Goal: Information Seeking & Learning: Learn about a topic

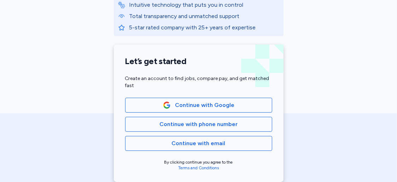
scroll to position [136, 0]
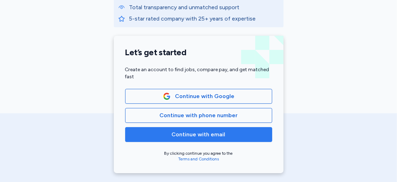
click at [196, 135] on span "Continue with email" at bounding box center [199, 134] width 54 height 8
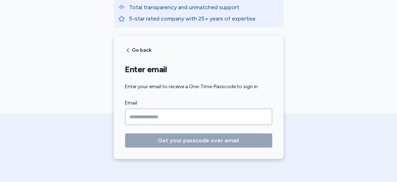
click at [194, 120] on input "Email" at bounding box center [198, 116] width 147 height 16
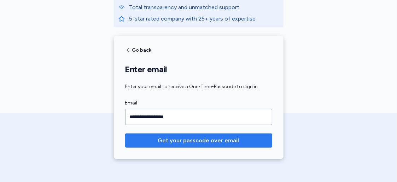
type input "**********"
click at [195, 137] on span "Get your passcode over email" at bounding box center [198, 140] width 81 height 8
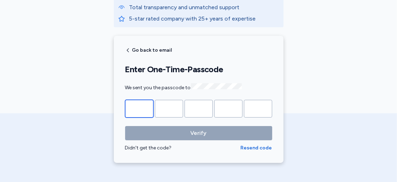
type input "*"
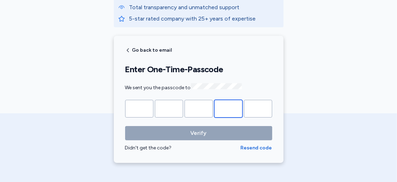
type input "*"
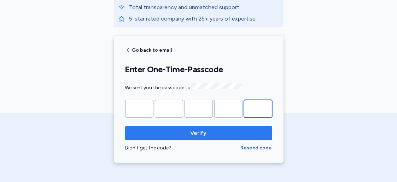
type input "*"
click at [194, 132] on span "Verify" at bounding box center [198, 133] width 16 height 8
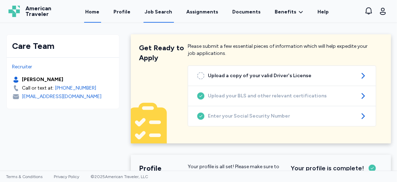
click at [170, 11] on div "Job Search" at bounding box center [159, 11] width 28 height 7
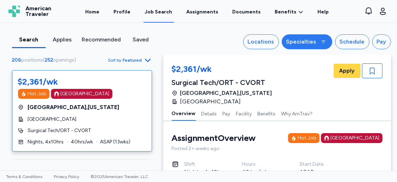
click at [304, 43] on div "Specialties" at bounding box center [301, 41] width 30 height 8
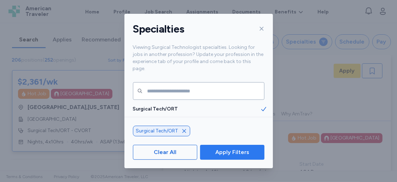
click at [238, 153] on span "Apply Filters" at bounding box center [232, 152] width 34 height 8
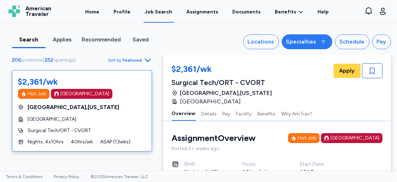
click at [310, 46] on div "Specialties" at bounding box center [301, 41] width 30 height 8
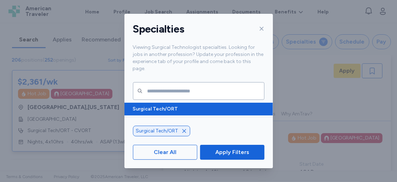
click at [260, 105] on icon at bounding box center [263, 108] width 7 height 7
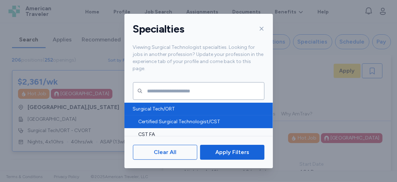
click at [242, 118] on span "Certified Surgical Technologist/CST" at bounding box center [198, 121] width 121 height 7
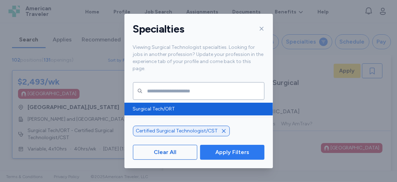
scroll to position [10, 0]
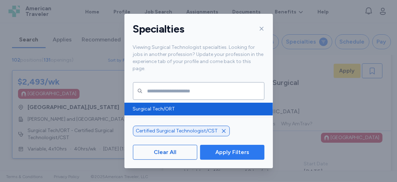
click at [236, 154] on span "Apply Filters" at bounding box center [232, 152] width 34 height 8
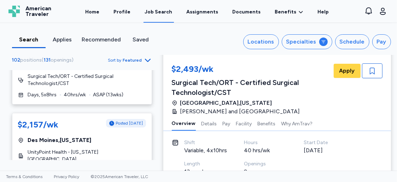
scroll to position [1215, 0]
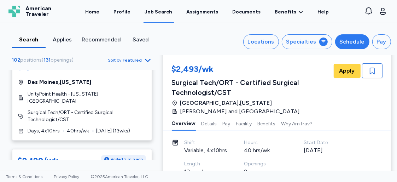
click at [346, 44] on div "Schedule" at bounding box center [351, 41] width 25 height 8
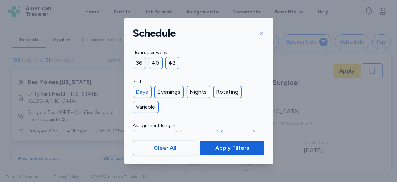
click at [147, 91] on div "Days" at bounding box center [142, 92] width 19 height 12
click at [138, 60] on div "36" at bounding box center [139, 63] width 13 height 12
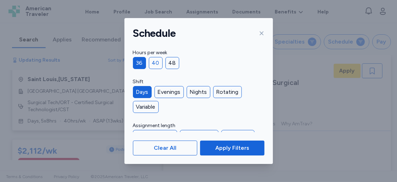
scroll to position [1032, 0]
click at [153, 60] on div "40" at bounding box center [156, 63] width 14 height 12
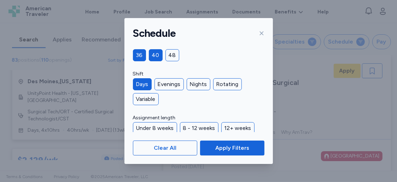
scroll to position [8, 0]
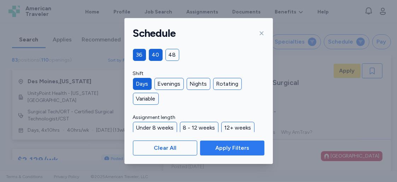
click at [219, 150] on span "Apply Filters" at bounding box center [232, 147] width 34 height 8
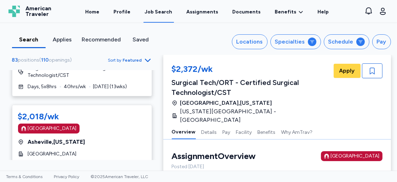
scroll to position [1780, 0]
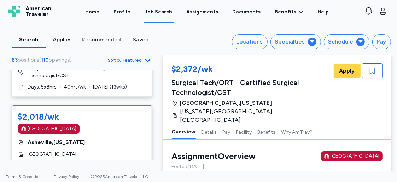
click at [79, 112] on div "$2,018/wk [GEOGRAPHIC_DATA] [GEOGRAPHIC_DATA] , [US_STATE][GEOGRAPHIC_DATA] Sur…" at bounding box center [82, 149] width 140 height 88
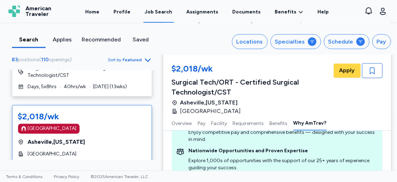
scroll to position [938, 0]
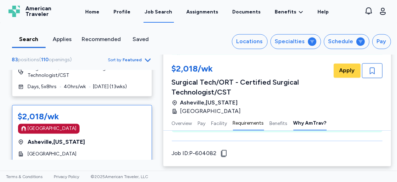
click at [251, 125] on button "Requirements" at bounding box center [248, 122] width 31 height 15
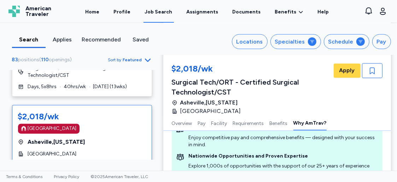
scroll to position [892, 0]
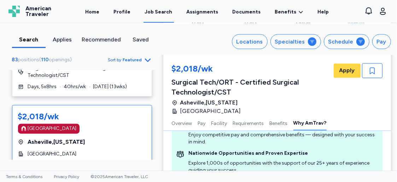
click at [302, 93] on div "Surgical Tech/ORT - Certified Surgical Technologist/CST" at bounding box center [252, 87] width 160 height 20
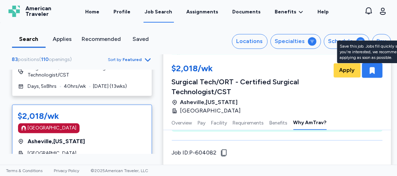
click at [369, 72] on icon "button" at bounding box center [371, 70] width 5 height 7
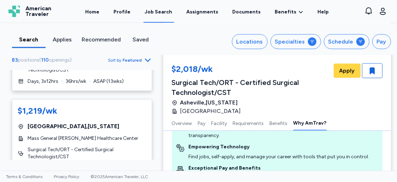
scroll to position [866, 0]
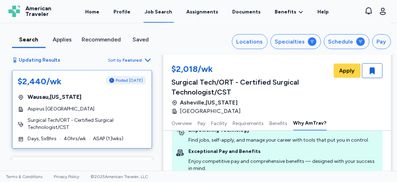
scroll to position [67, 0]
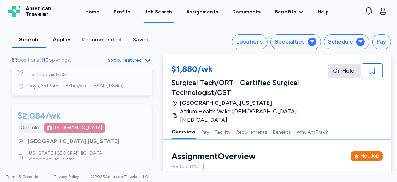
scroll to position [1570, 0]
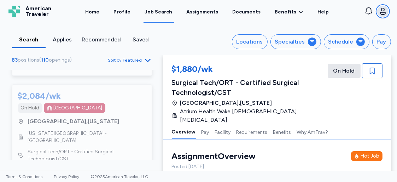
click at [382, 8] on icon "button" at bounding box center [382, 11] width 8 height 8
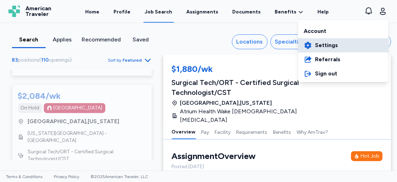
click at [344, 46] on link "Settings" at bounding box center [343, 45] width 90 height 14
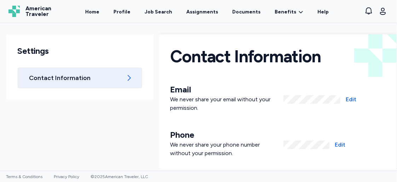
scroll to position [0, 0]
click at [238, 12] on link "Documents" at bounding box center [246, 12] width 31 height 22
